Goal: Task Accomplishment & Management: Use online tool/utility

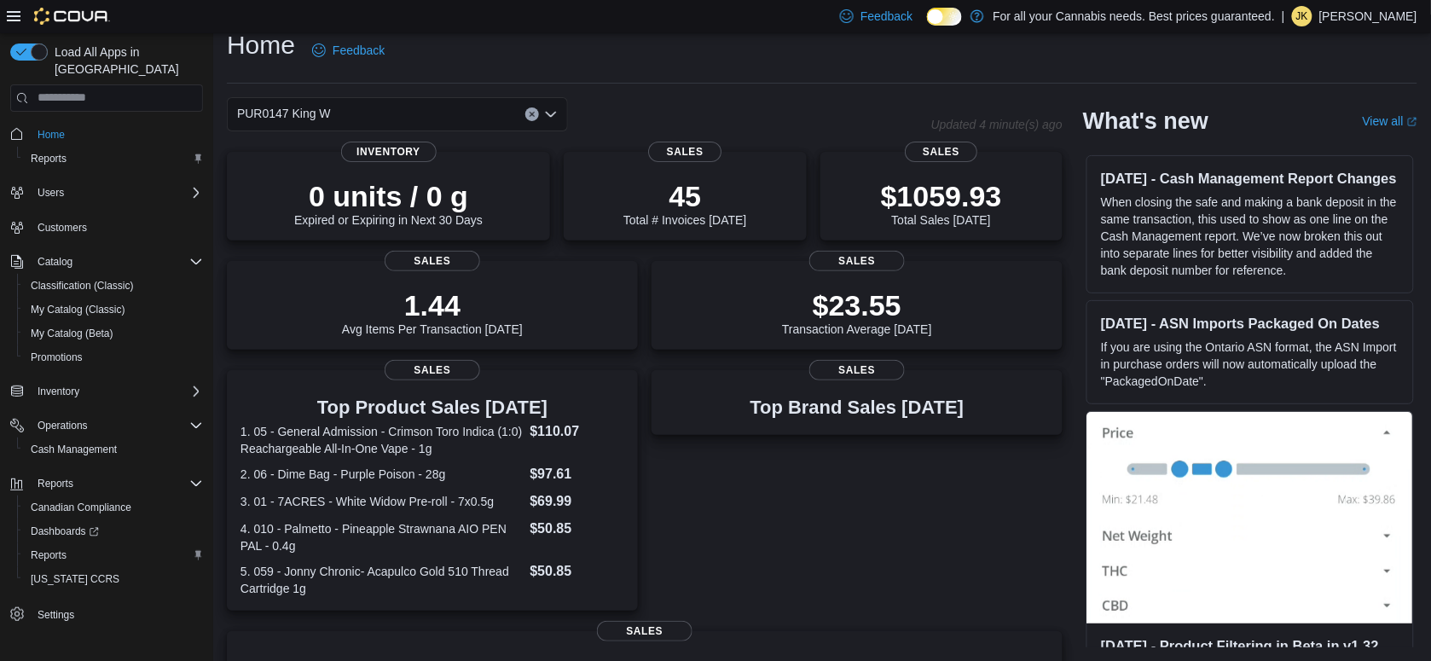
scroll to position [347, 0]
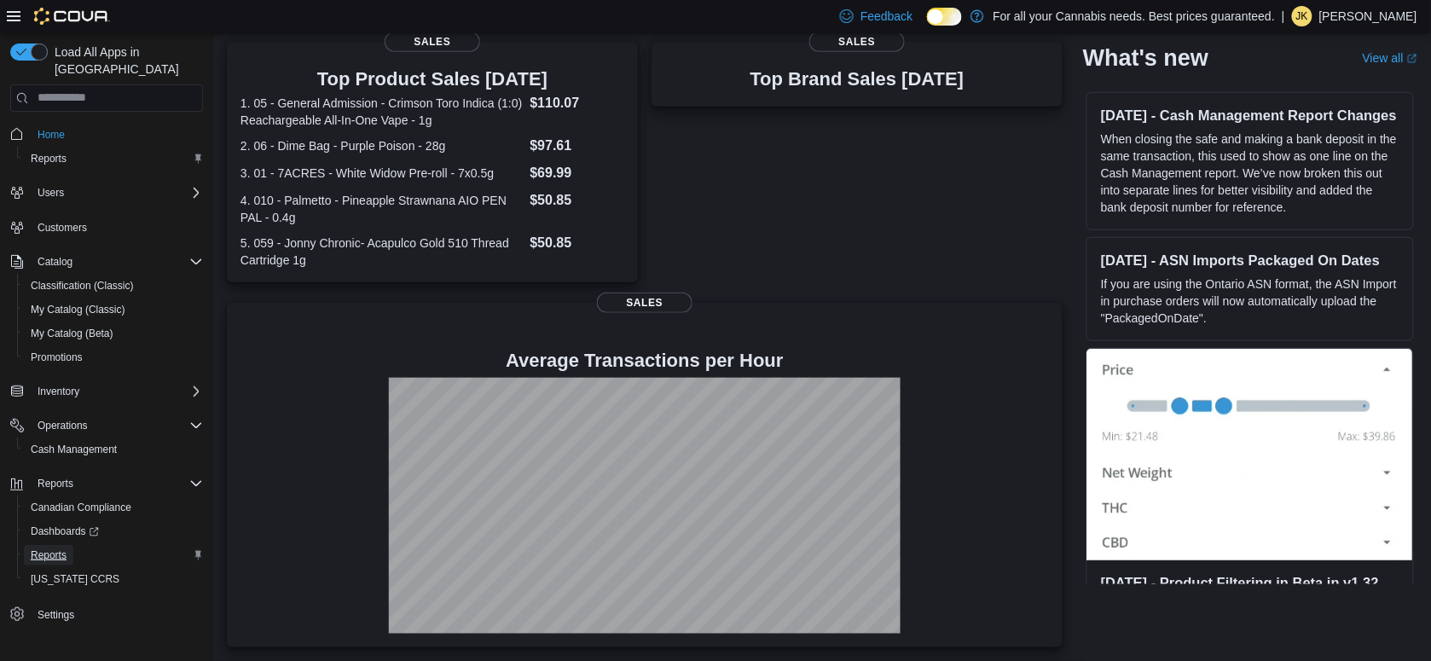
click at [64, 548] on span "Reports" at bounding box center [49, 555] width 36 height 14
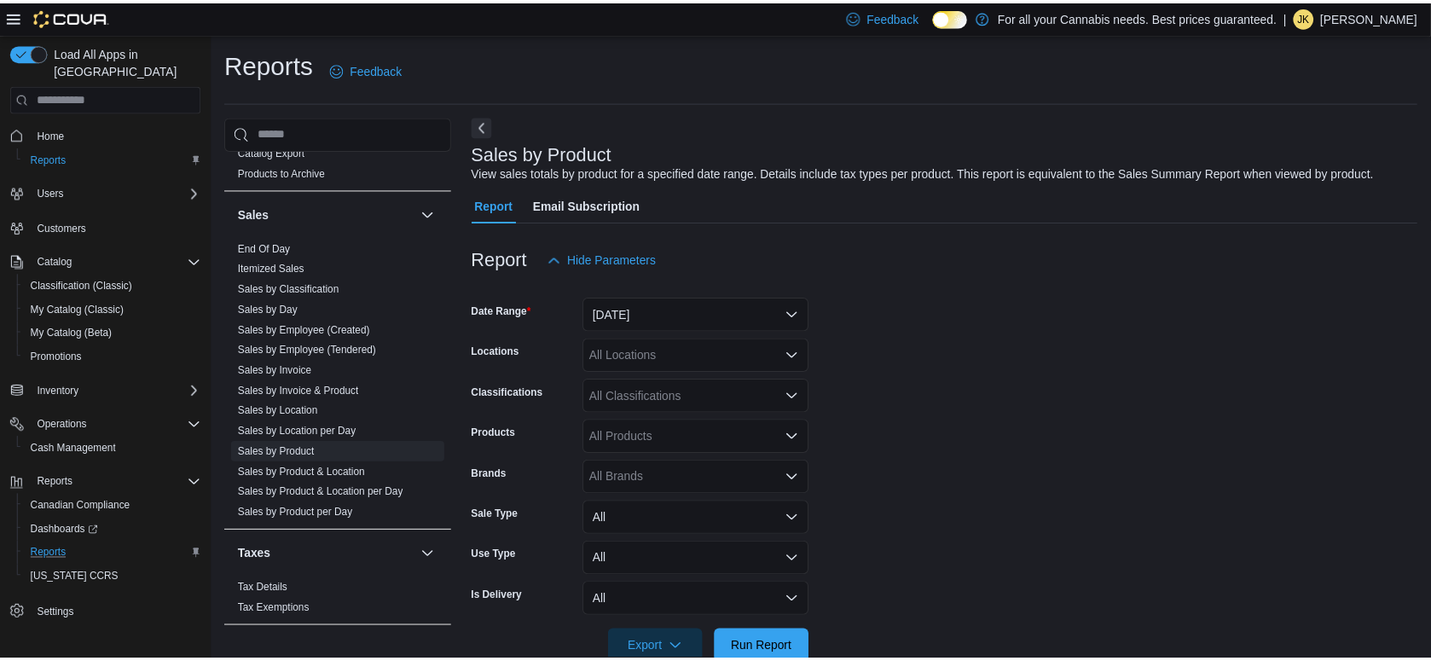
scroll to position [38, 0]
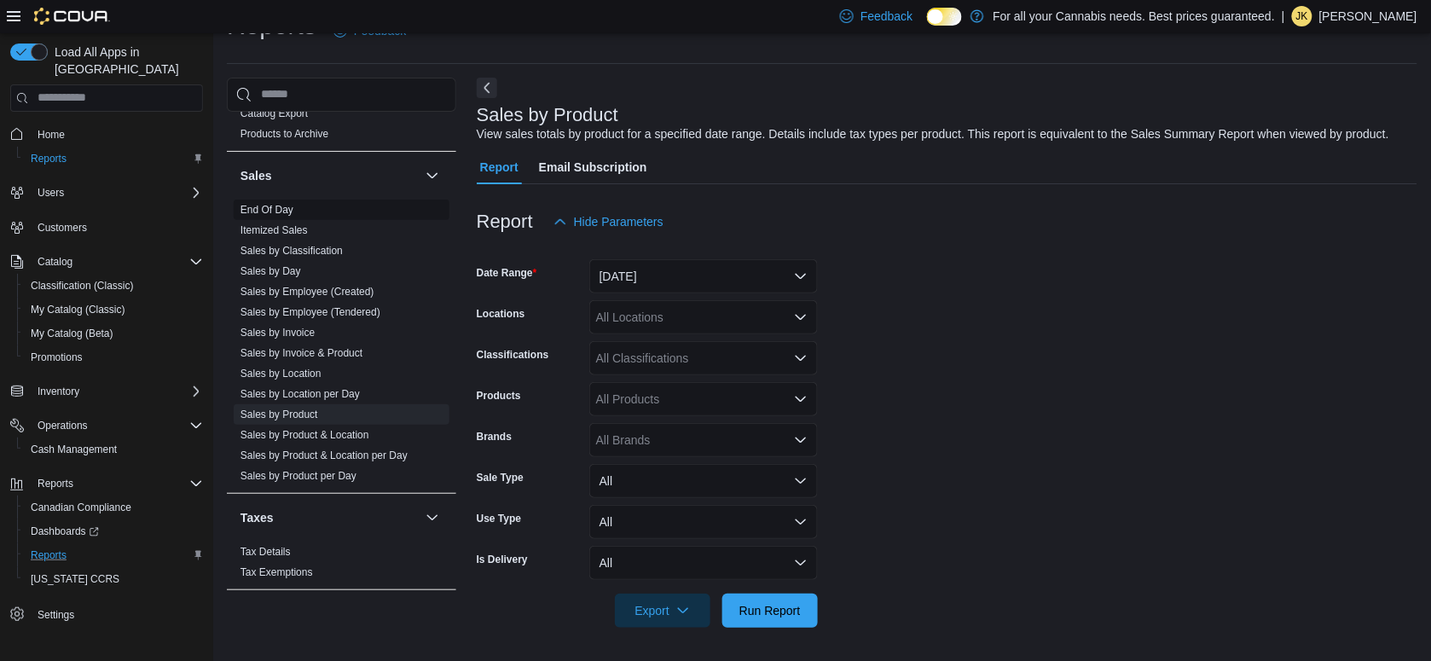
click at [274, 207] on link "End Of Day" at bounding box center [266, 210] width 53 height 12
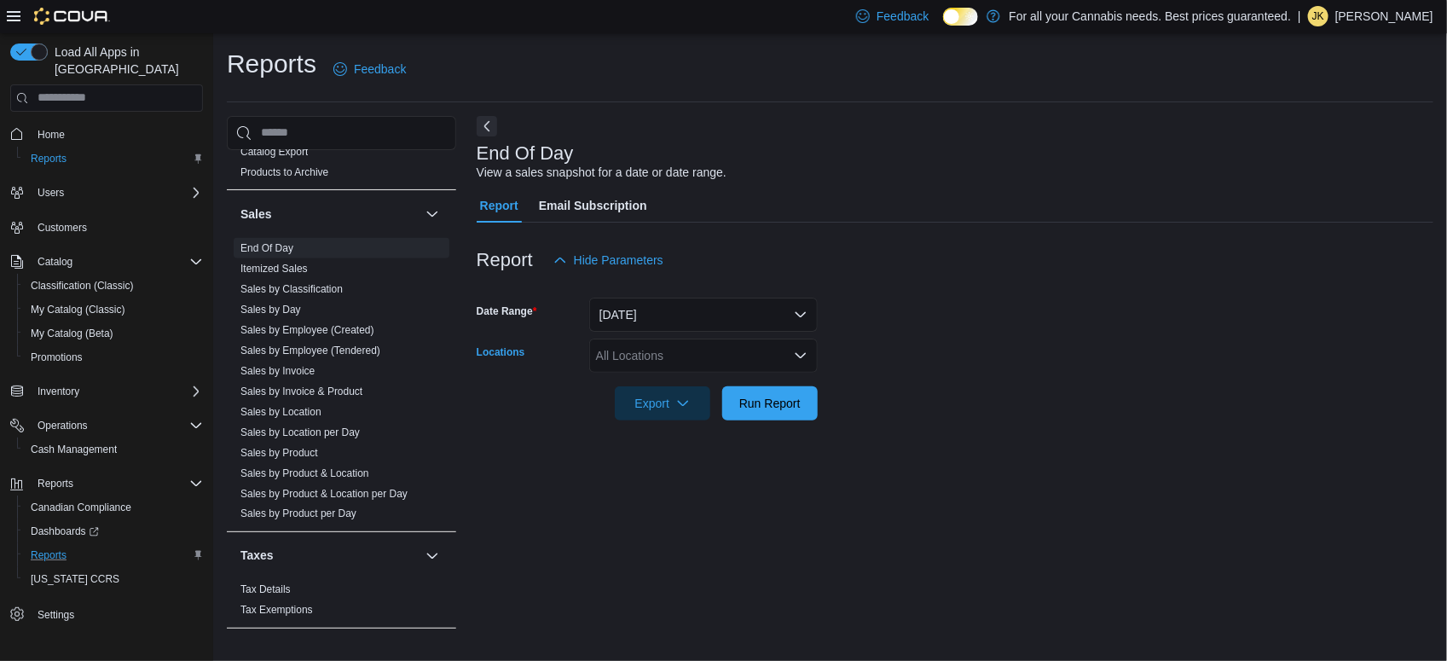
click at [658, 358] on div "All Locations" at bounding box center [703, 355] width 228 height 34
type input "***"
click at [935, 416] on form "Date Range [DATE] Locations PUR0147 King W Export Run Report" at bounding box center [955, 348] width 957 height 143
click at [766, 408] on span "Run Report" at bounding box center [769, 402] width 61 height 17
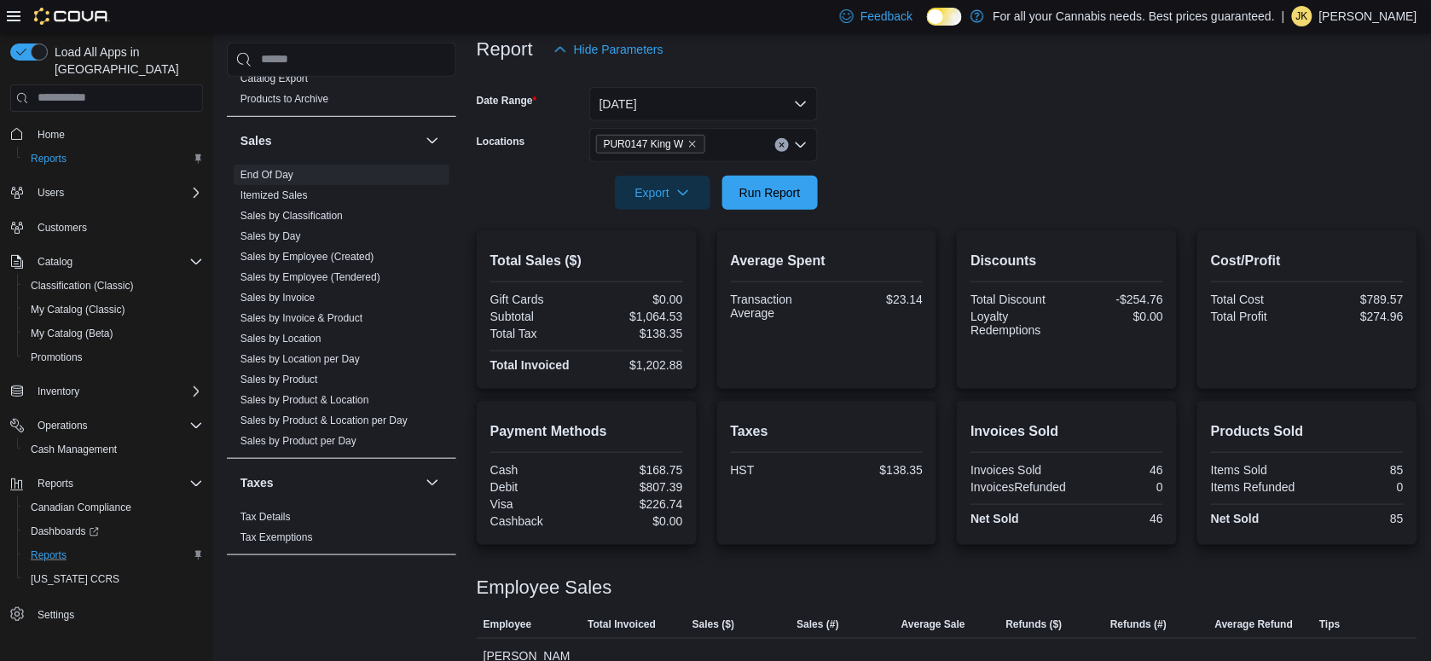
scroll to position [211, 0]
drag, startPoint x: 684, startPoint y: 362, endPoint x: 639, endPoint y: 362, distance: 44.3
click at [639, 362] on div "$1,202.88" at bounding box center [636, 364] width 93 height 14
copy div "1,202.88"
